Goal: Transaction & Acquisition: Purchase product/service

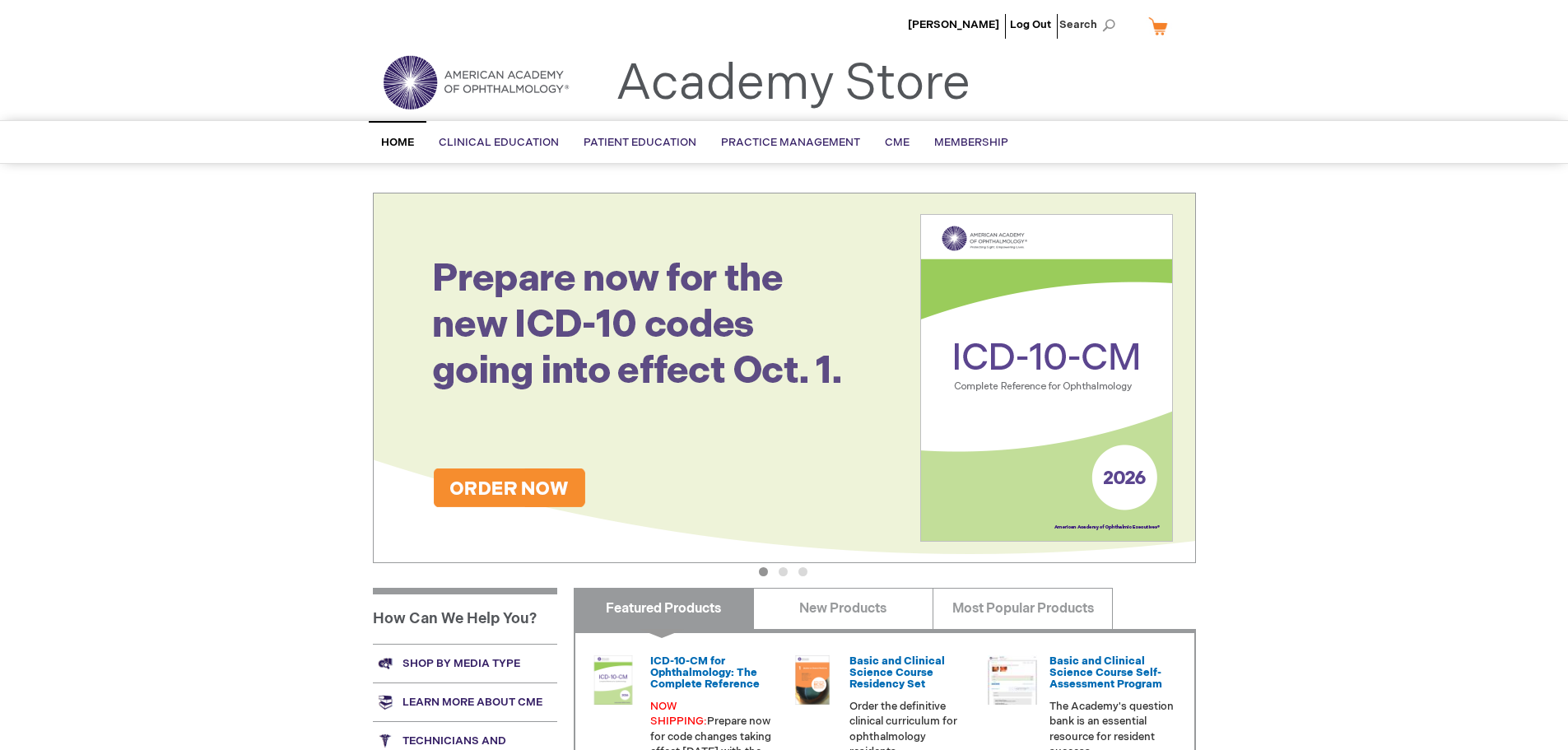
click at [951, 32] on li "[PERSON_NAME]" at bounding box center [953, 24] width 100 height 49
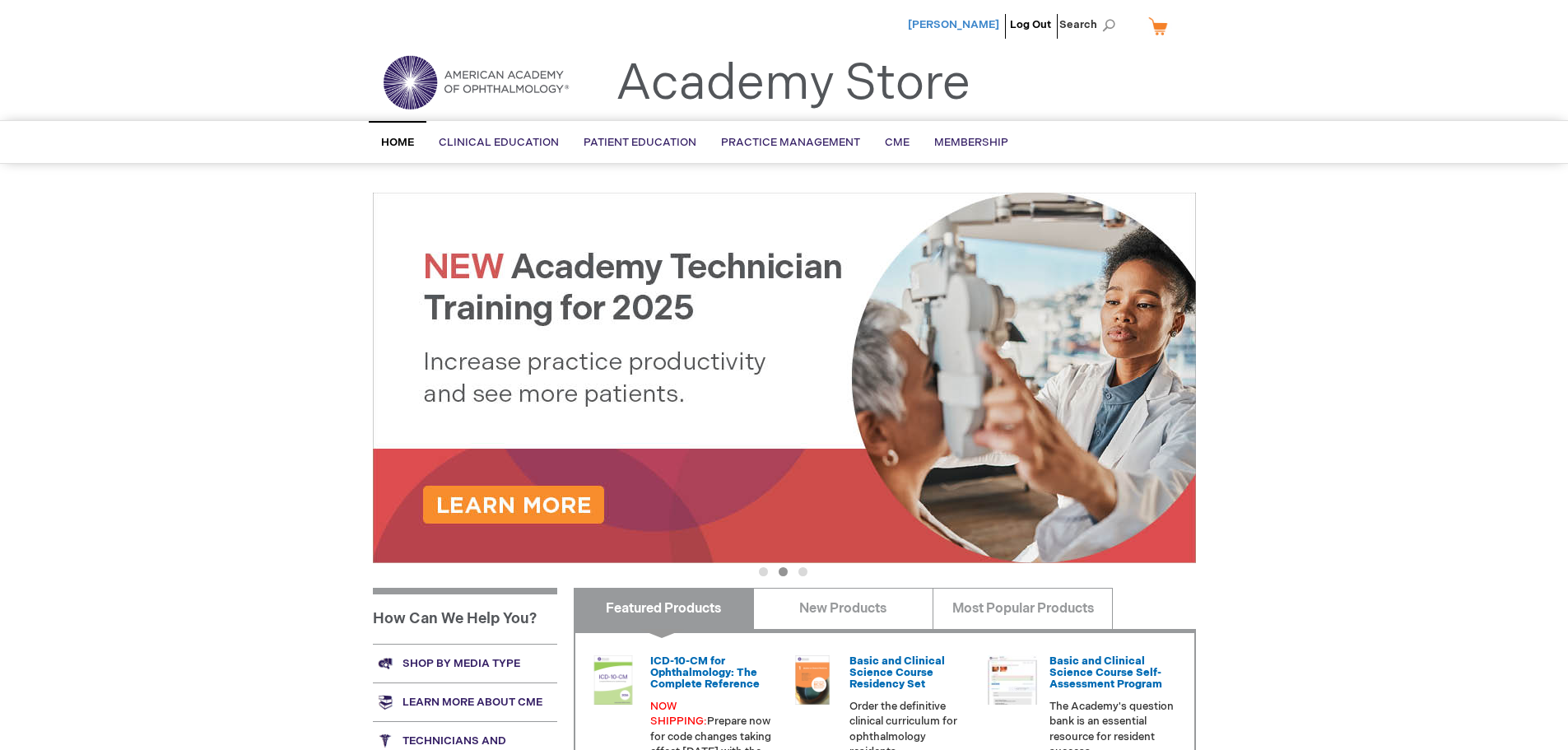
click at [948, 23] on span "[PERSON_NAME]" at bounding box center [953, 24] width 91 height 13
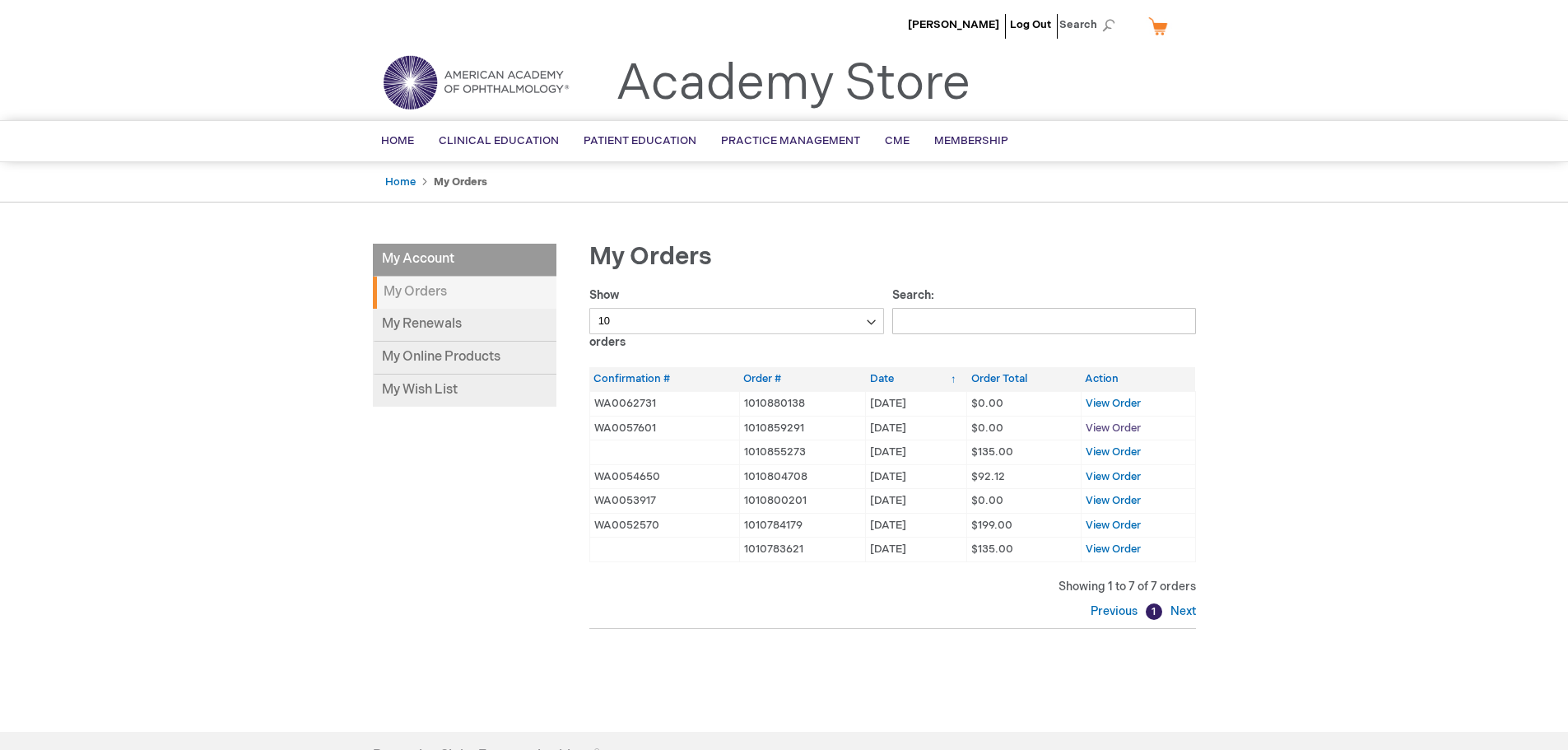
click at [1109, 422] on span "View Order" at bounding box center [1113, 428] width 55 height 13
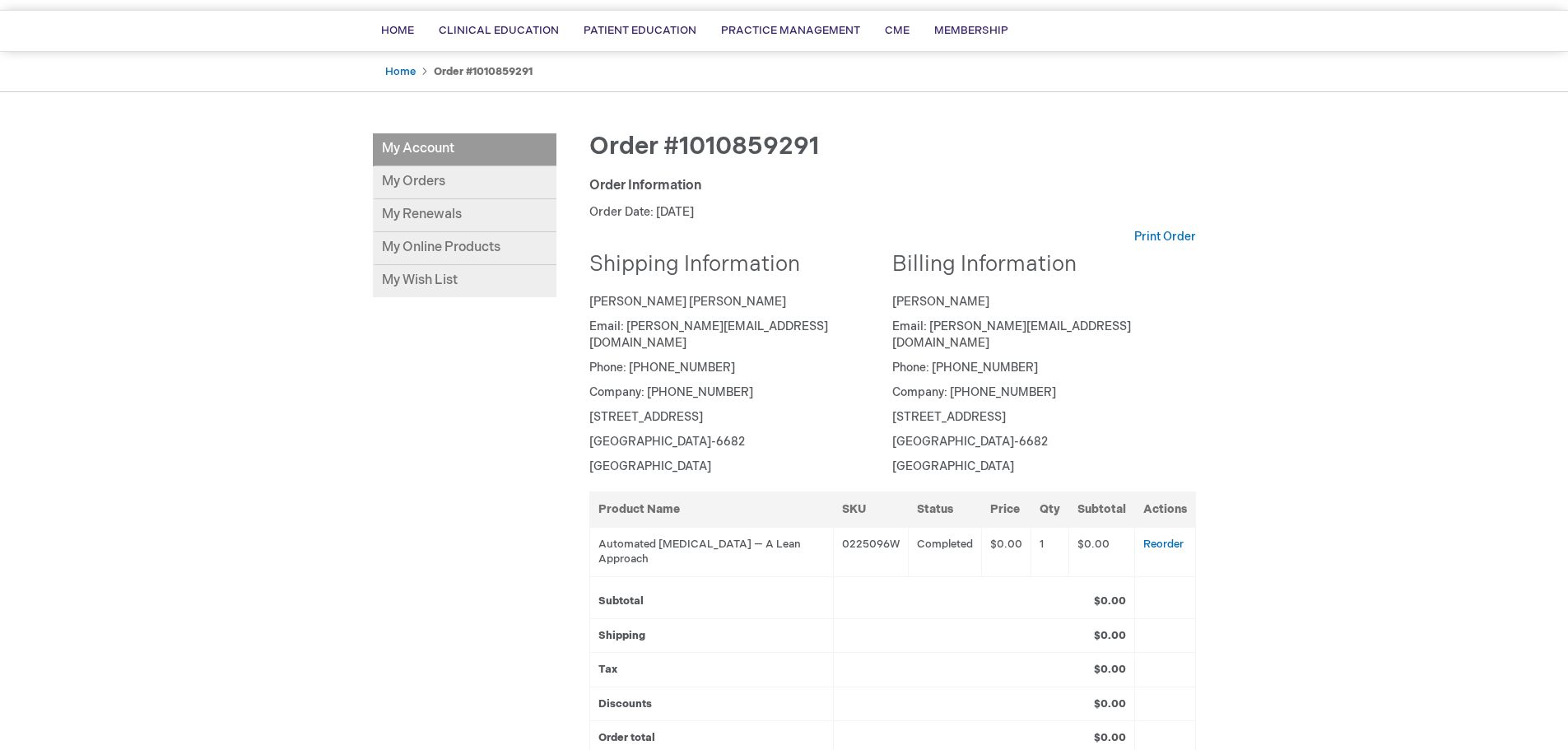
scroll to position [329, 0]
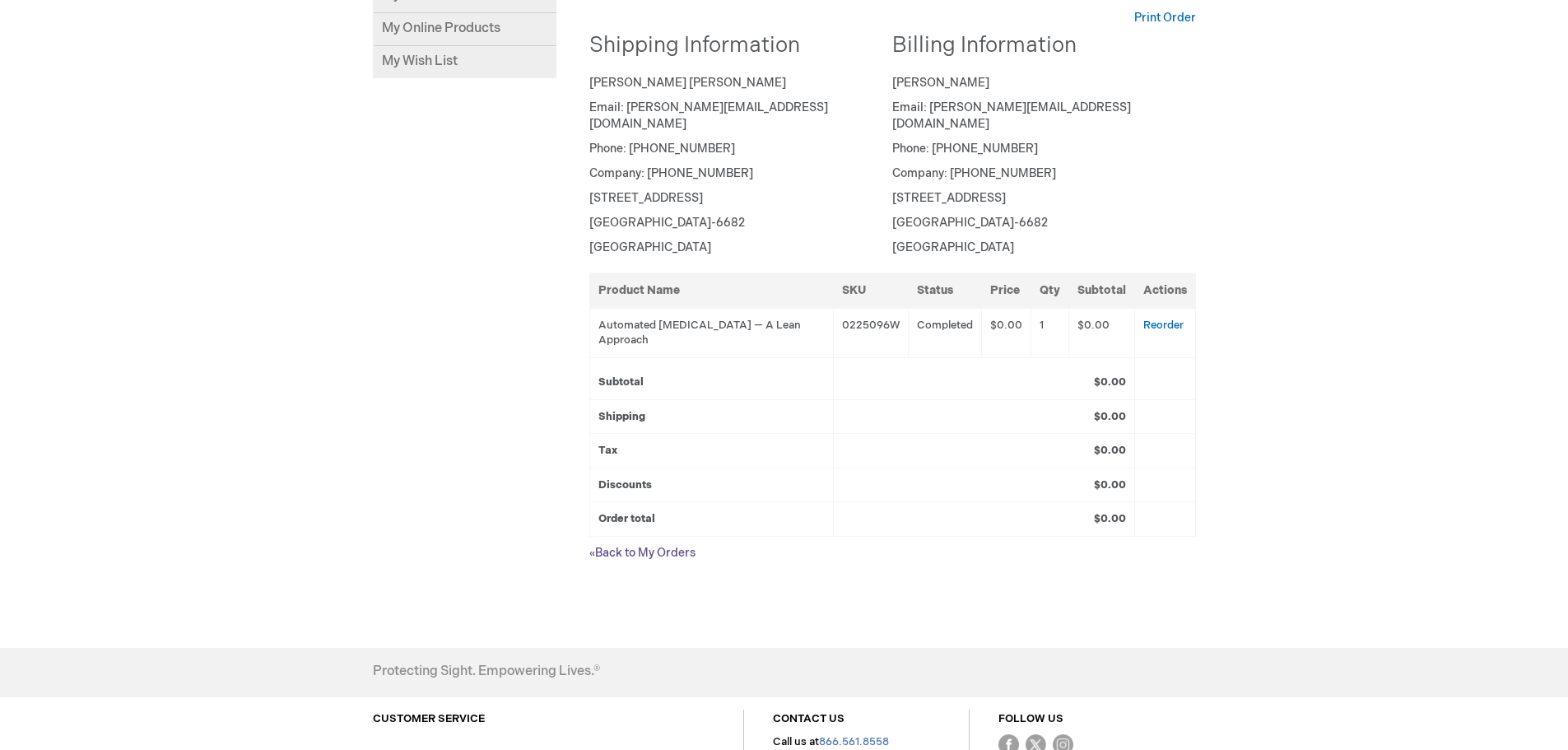
click at [627, 546] on link "« Back to My Orders" at bounding box center [643, 552] width 106 height 14
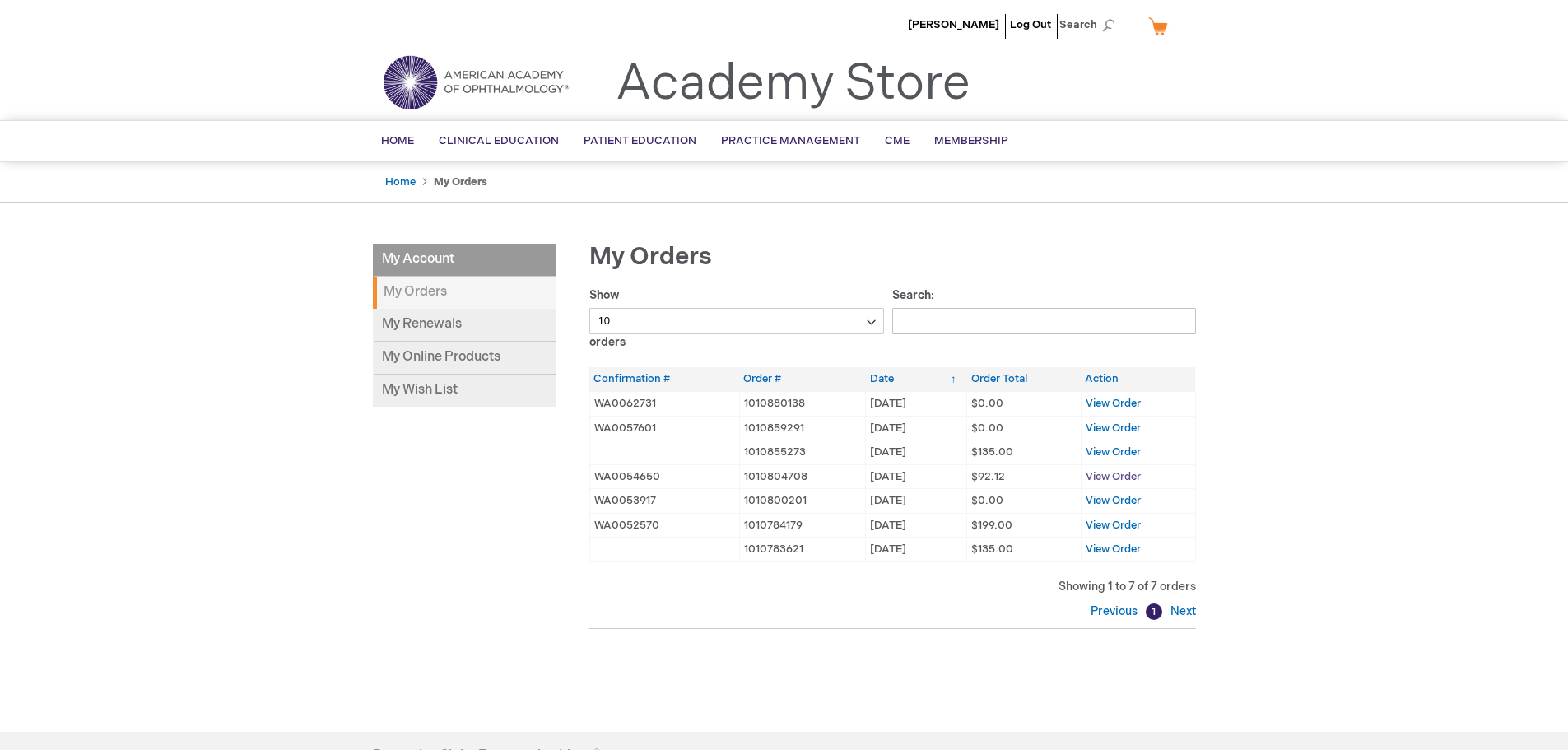
click at [1110, 476] on span "View Order" at bounding box center [1113, 477] width 55 height 13
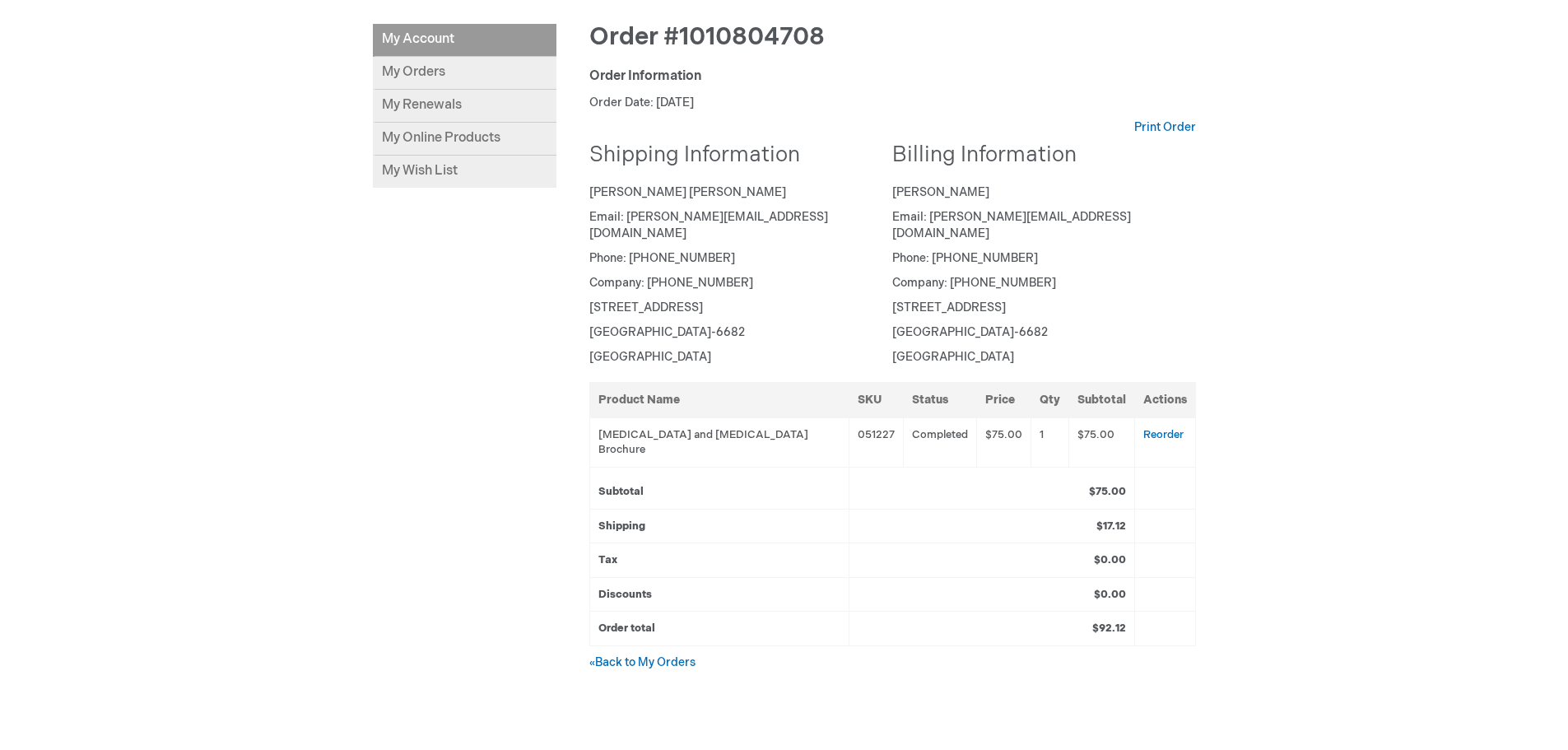
scroll to position [127, 0]
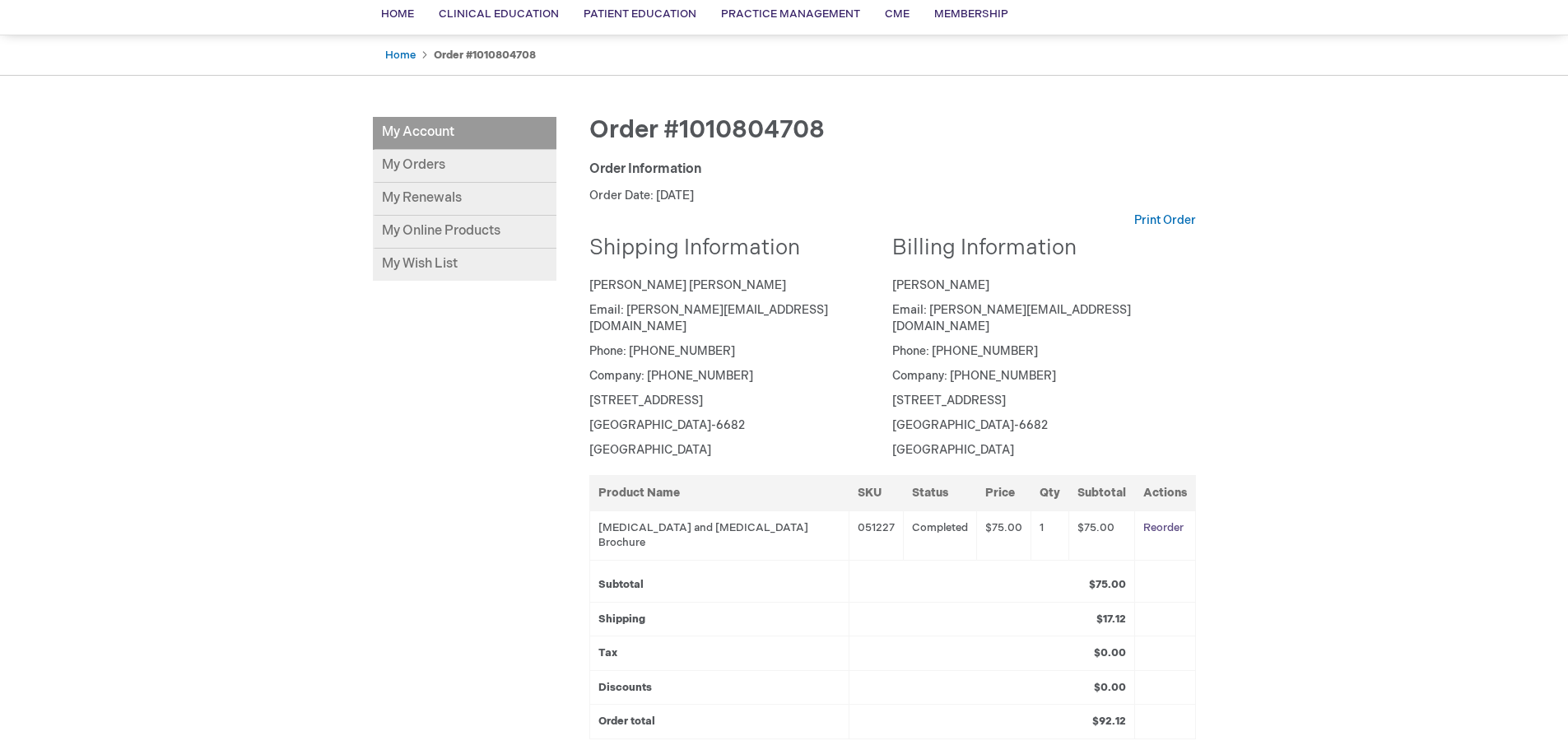
click at [1161, 521] on link "Reorder" at bounding box center [1162, 527] width 40 height 13
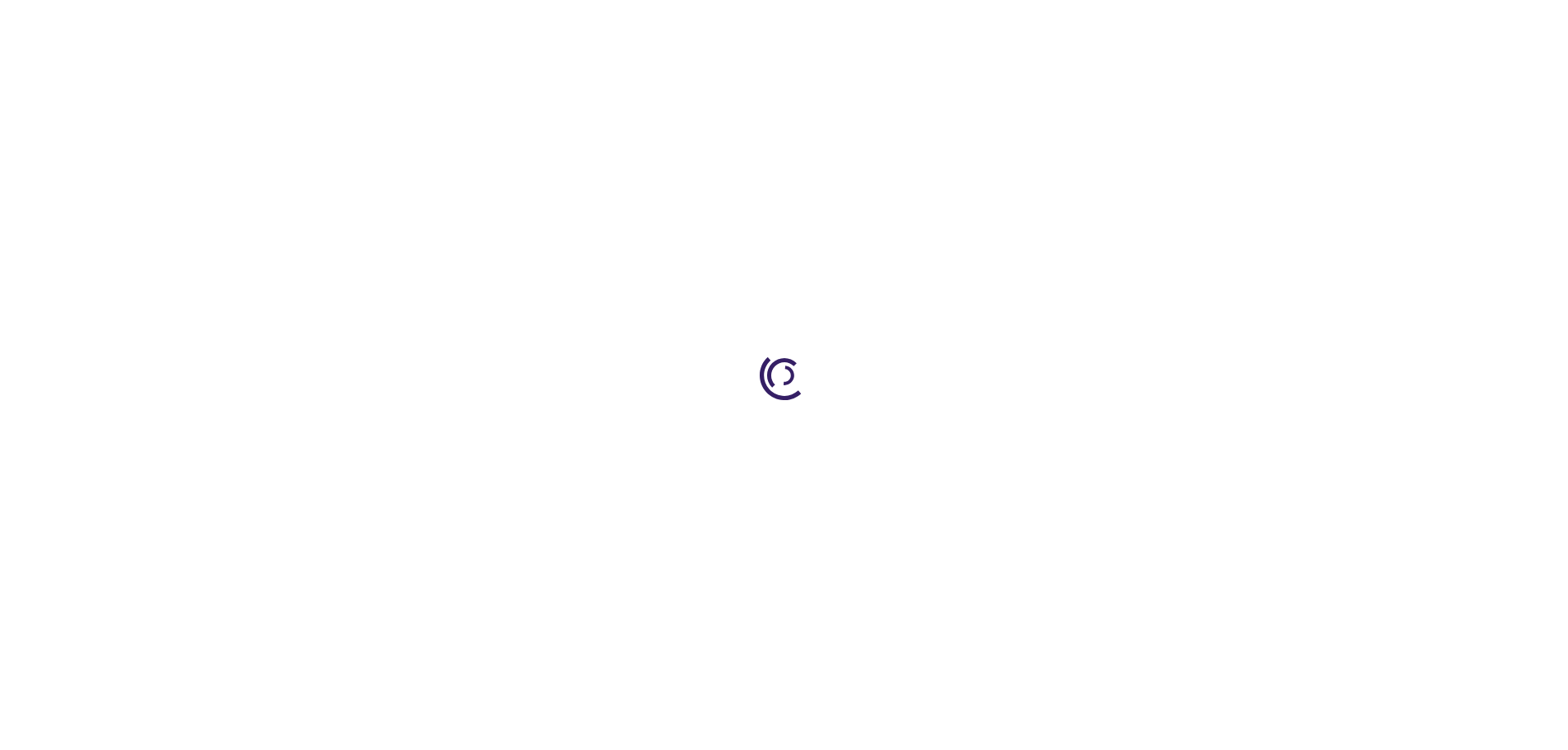
select select "US"
select select "44"
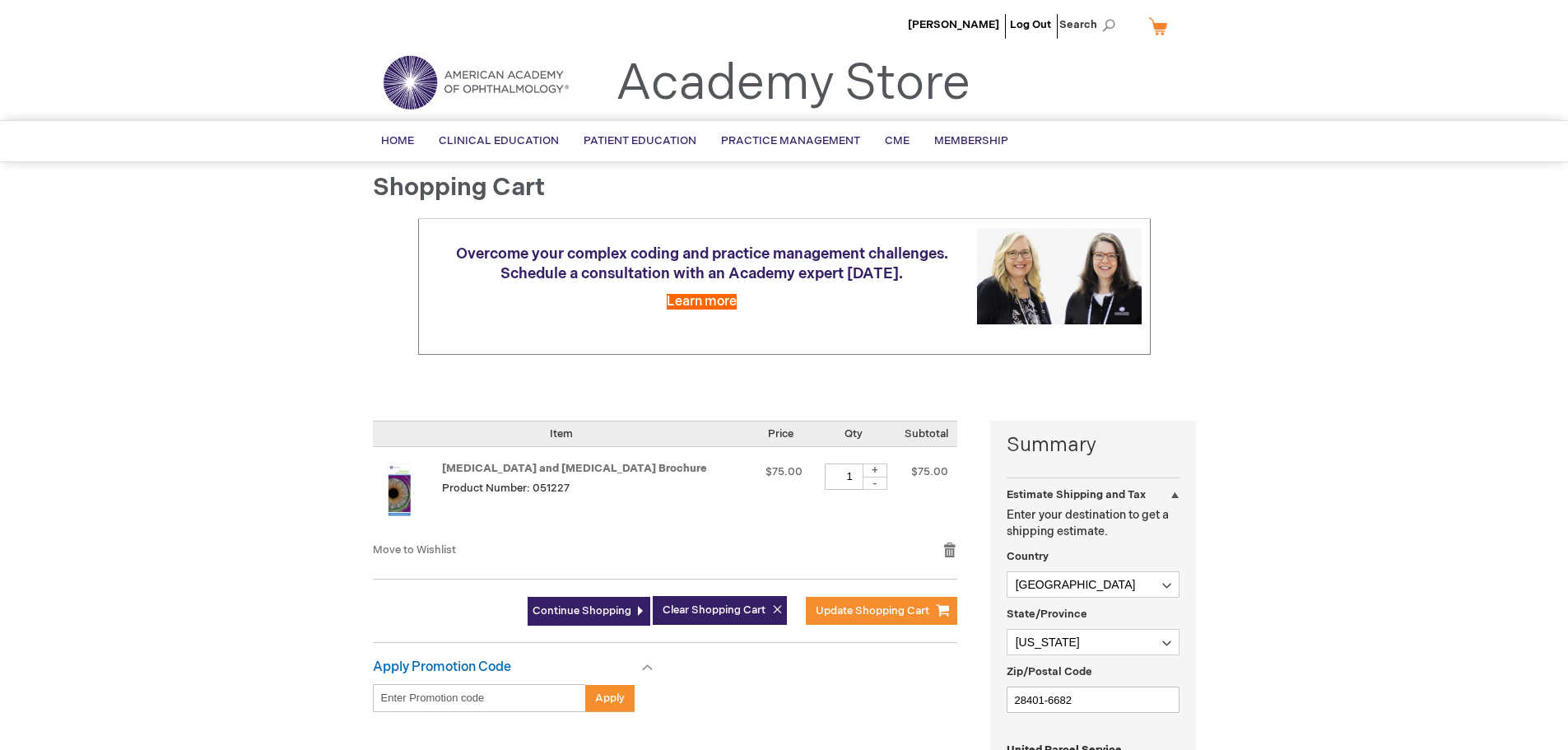
click at [399, 488] on img at bounding box center [399, 490] width 52 height 52
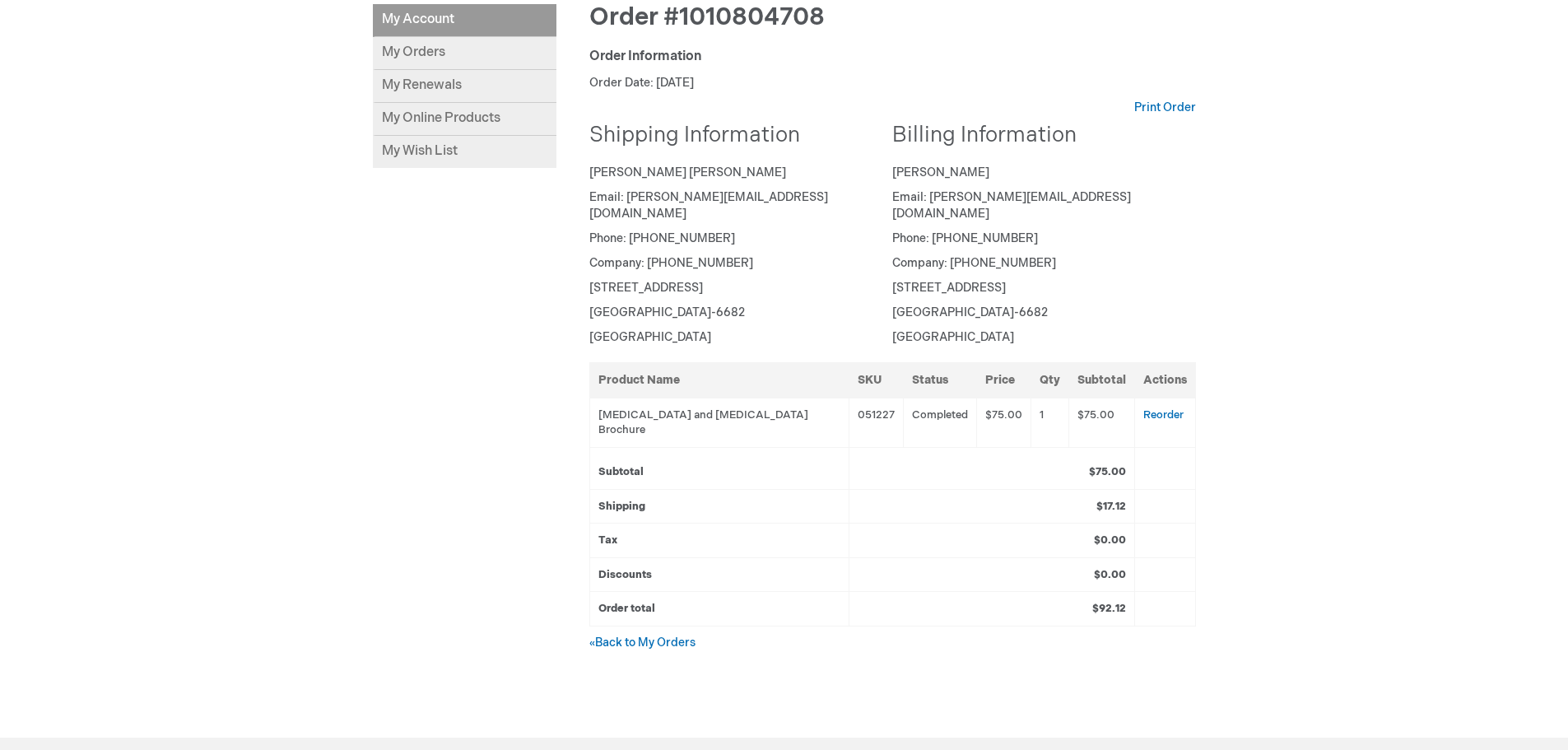
scroll to position [209, 0]
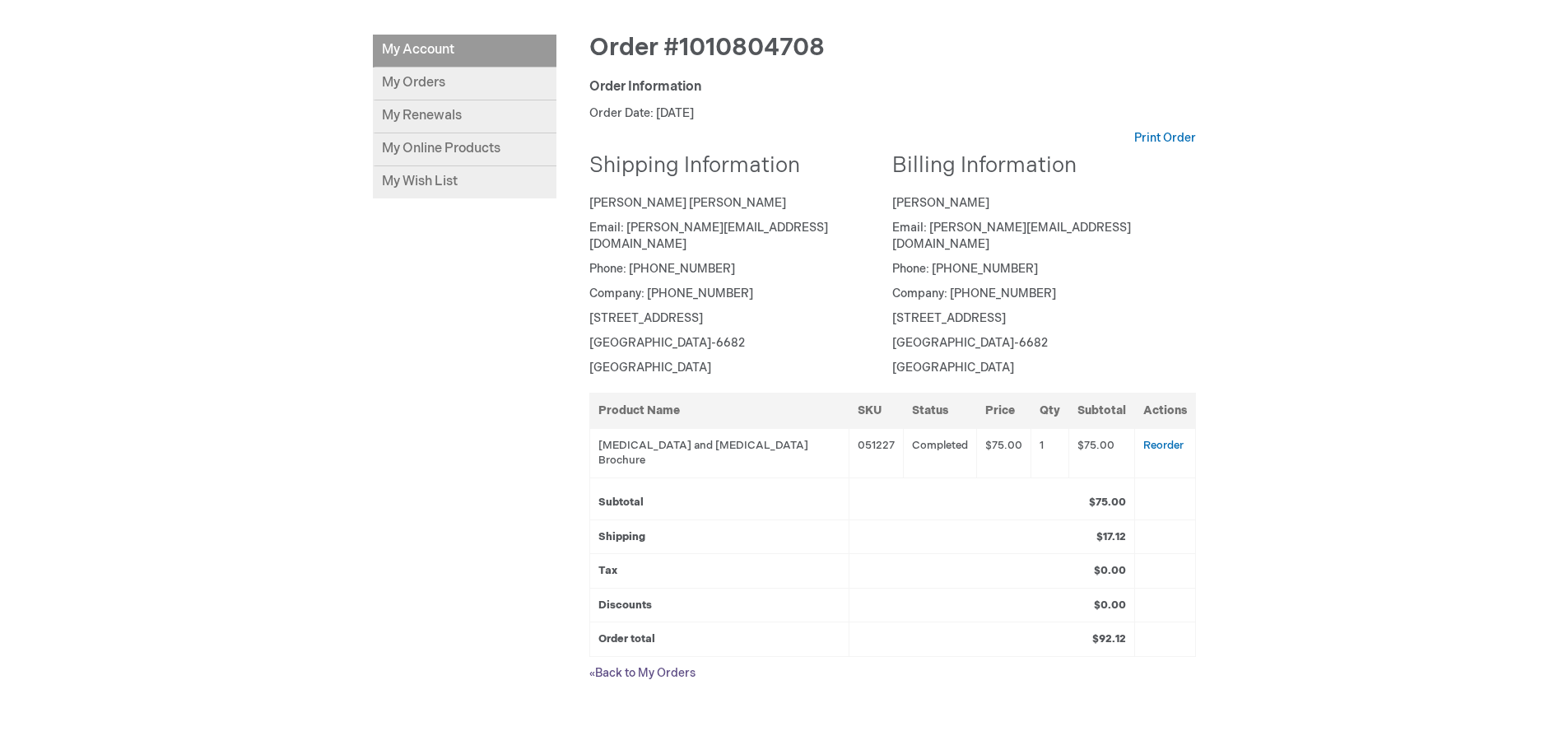
click at [672, 666] on link "« Back to My Orders" at bounding box center [643, 673] width 106 height 14
